Goal: Use online tool/utility: Utilize a website feature to perform a specific function

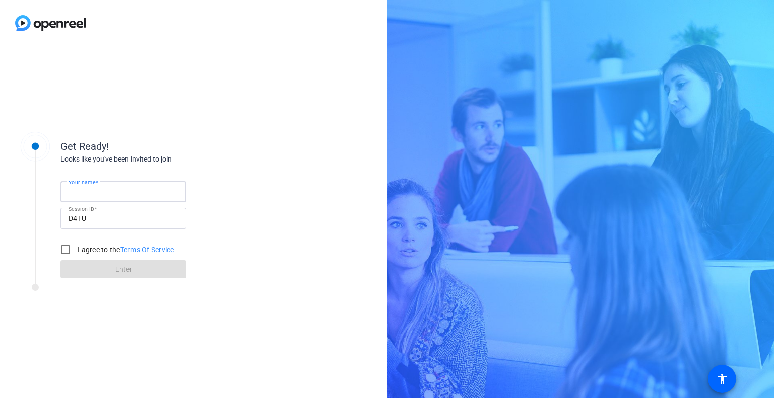
click at [113, 192] on input "Your name" at bounding box center [124, 192] width 110 height 12
type input "[PERSON_NAME]"
click at [66, 247] on input "I agree to the Terms Of Service" at bounding box center [65, 250] width 20 height 20
checkbox input "true"
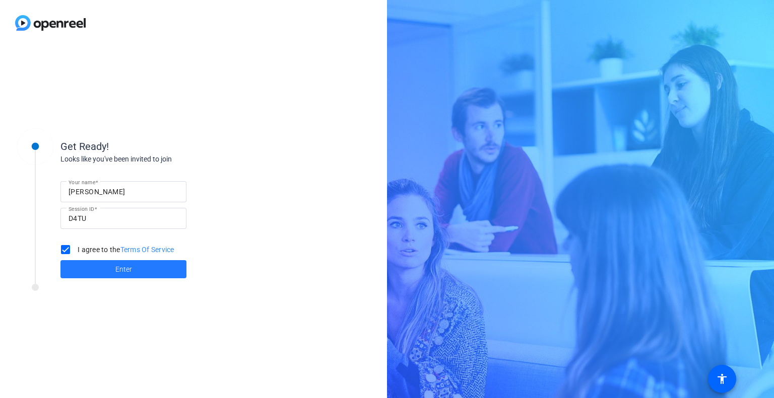
click at [110, 271] on span at bounding box center [123, 269] width 126 height 24
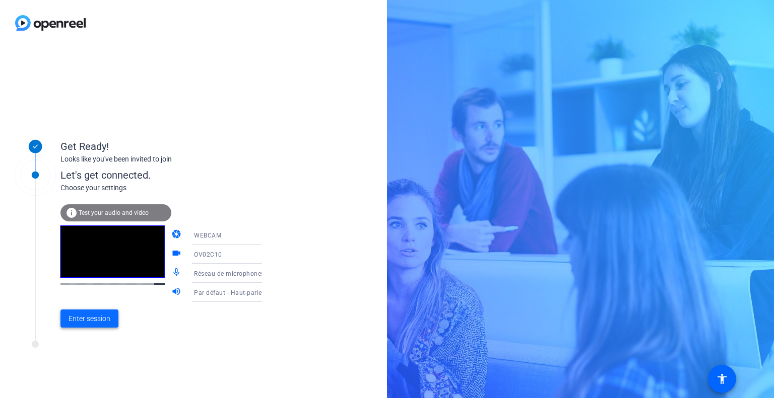
click at [89, 318] on span "Enter session" at bounding box center [90, 319] width 42 height 11
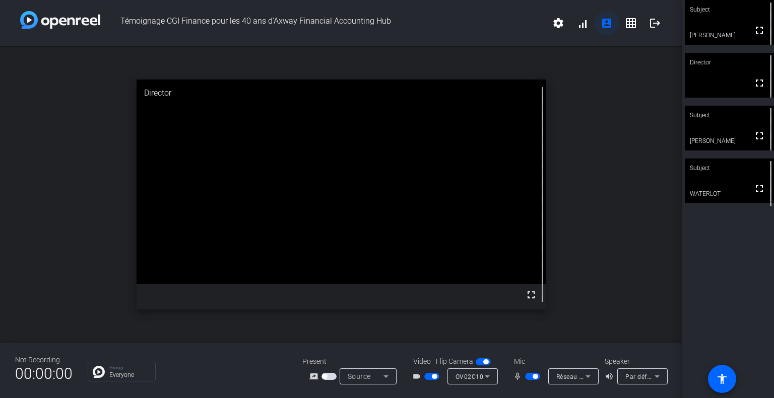
click at [603, 23] on mat-icon "account_box" at bounding box center [606, 23] width 12 height 12
drag, startPoint x: 734, startPoint y: 183, endPoint x: 338, endPoint y: 117, distance: 401.9
click at [338, 117] on video at bounding box center [341, 182] width 409 height 205
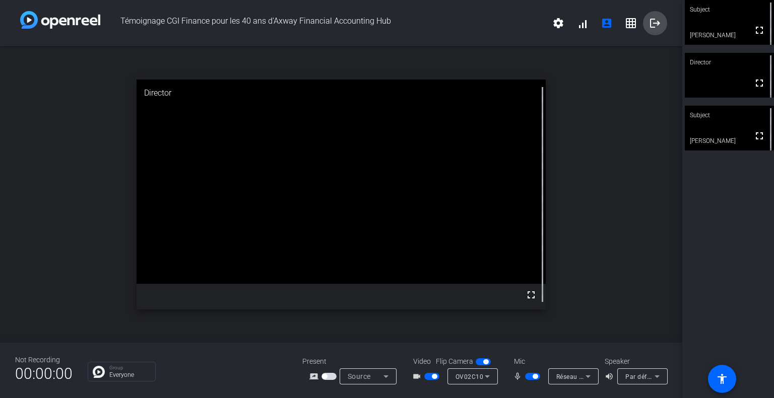
click at [654, 21] on mat-icon "logout" at bounding box center [655, 23] width 12 height 12
